Goal: Task Accomplishment & Management: Use online tool/utility

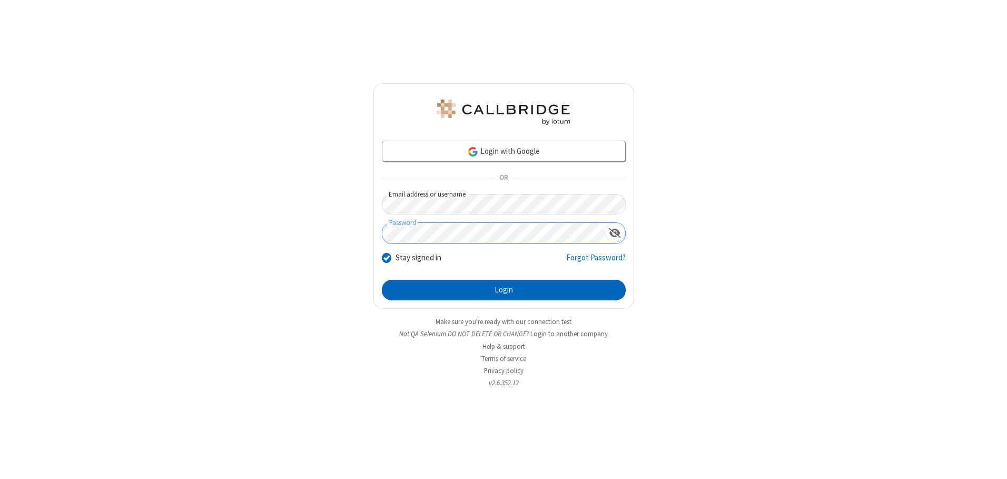
click at [504, 290] on button "Login" at bounding box center [504, 290] width 244 height 21
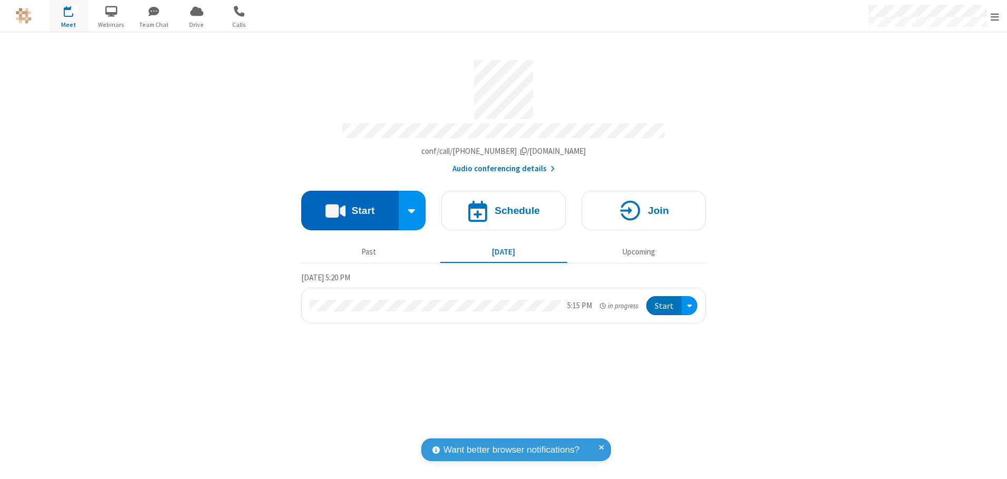
click at [350, 207] on button "Start" at bounding box center [349, 211] width 97 height 40
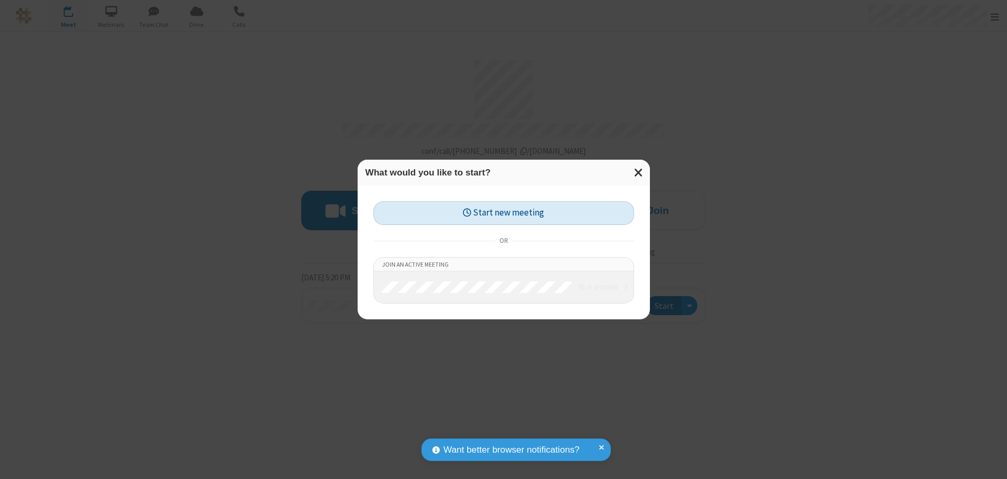
click at [504, 213] on button "Start new meeting" at bounding box center [504, 213] width 261 height 24
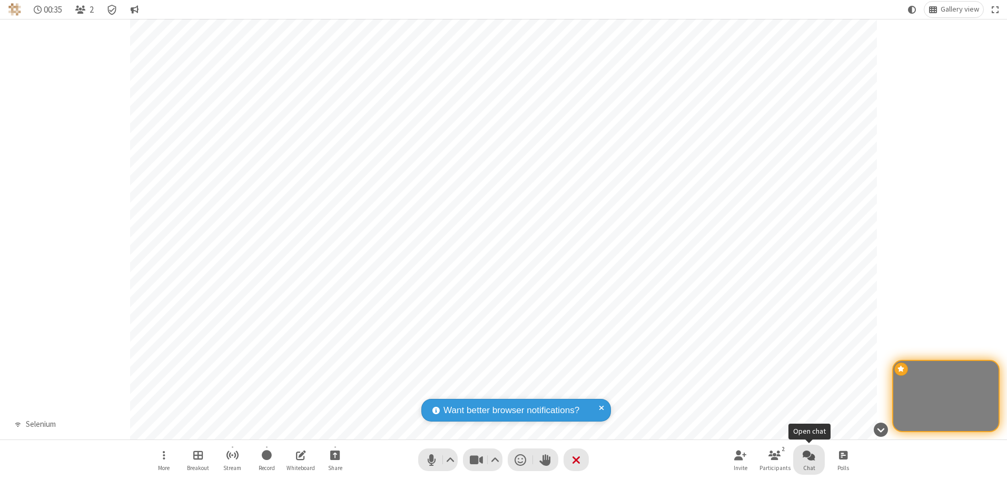
click at [809, 455] on span "Open chat" at bounding box center [809, 454] width 13 height 13
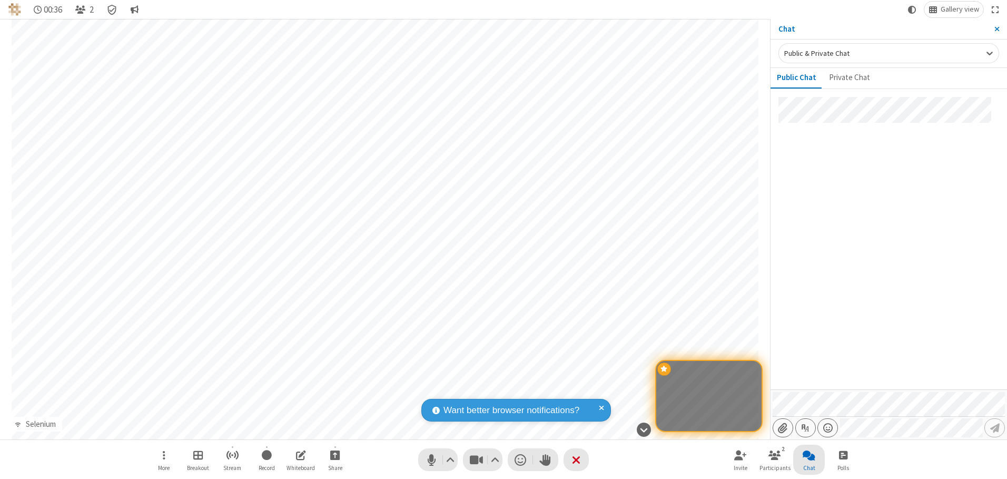
type input "C:\fakepath\doc_test.docx"
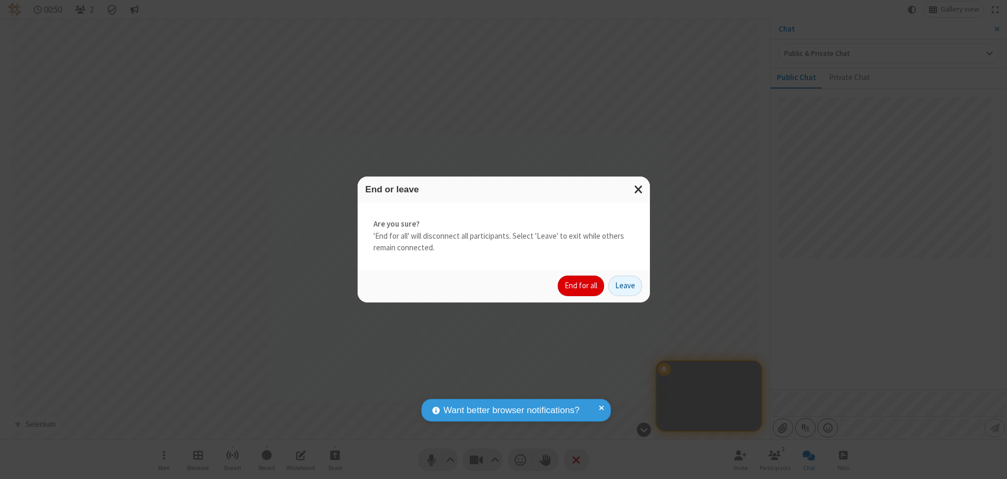
click at [582, 286] on button "End for all" at bounding box center [581, 286] width 46 height 21
